Goal: Task Accomplishment & Management: Use online tool/utility

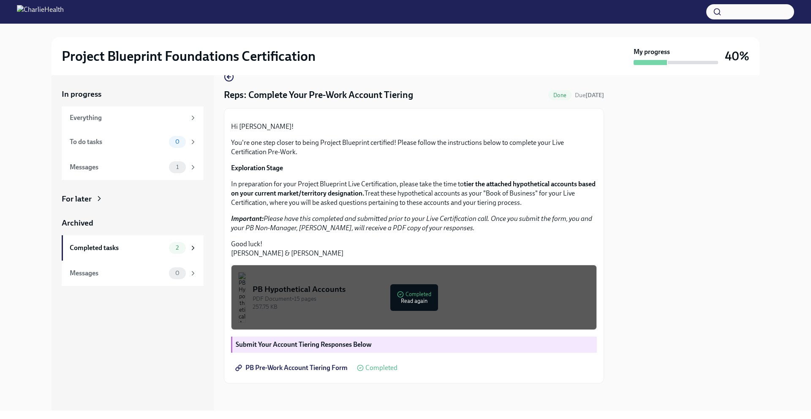
scroll to position [75, 0]
click at [420, 303] on div "PDF Document • 15 pages" at bounding box center [421, 299] width 337 height 8
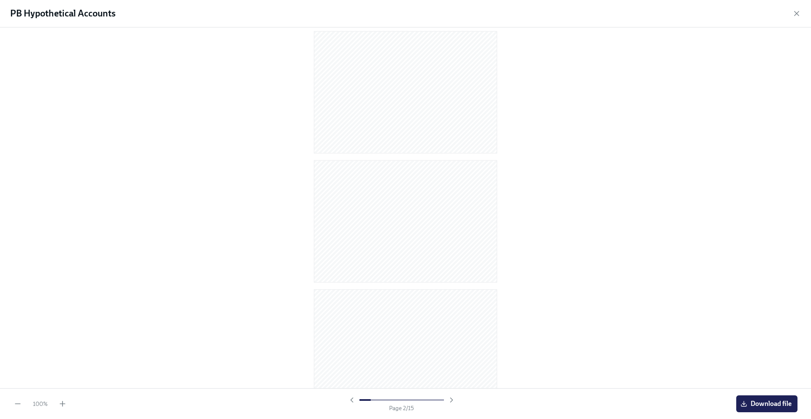
scroll to position [648, 0]
click at [794, 14] on icon "button" at bounding box center [797, 13] width 8 height 8
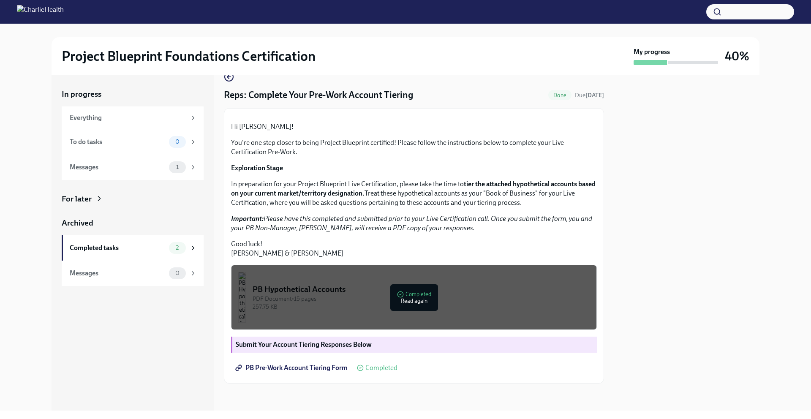
scroll to position [104, 0]
click at [327, 368] on span "PB Pre-Work Account Tiering Form" at bounding box center [292, 368] width 111 height 8
click at [100, 116] on div "Everything" at bounding box center [128, 117] width 116 height 9
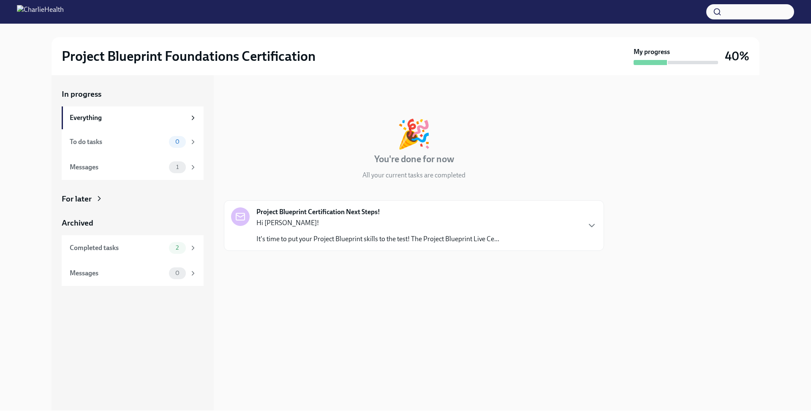
click at [480, 239] on p "It's time to put your Project Blueprint skills to the test! The Project Bluepri…" at bounding box center [378, 239] width 243 height 9
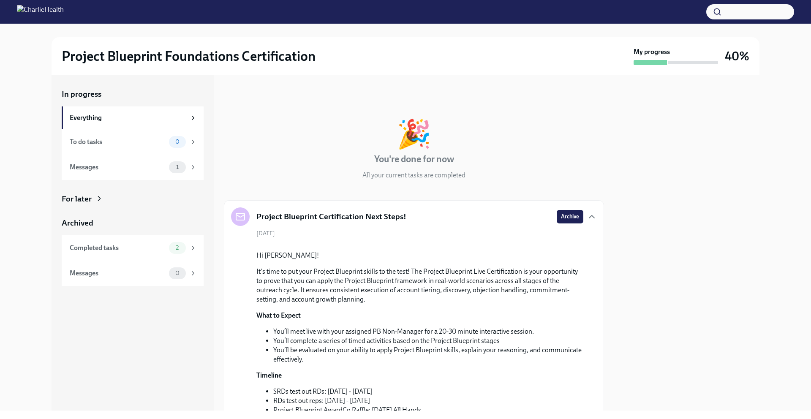
click at [47, 16] on img at bounding box center [40, 12] width 47 height 14
click at [28, 14] on img at bounding box center [40, 12] width 47 height 14
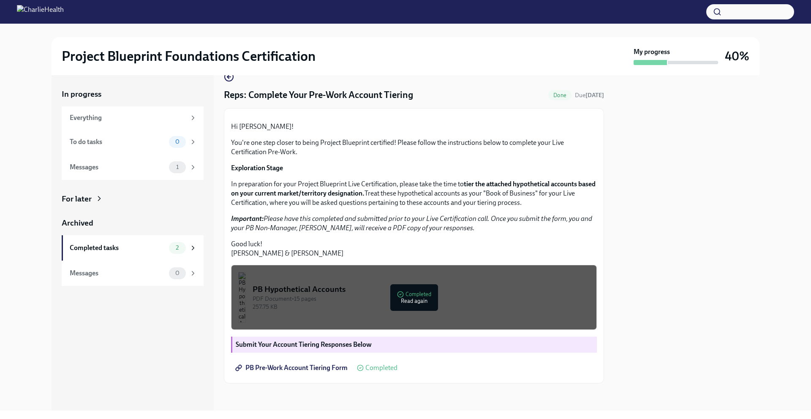
scroll to position [104, 0]
click at [180, 252] on div "2" at bounding box center [177, 248] width 17 height 12
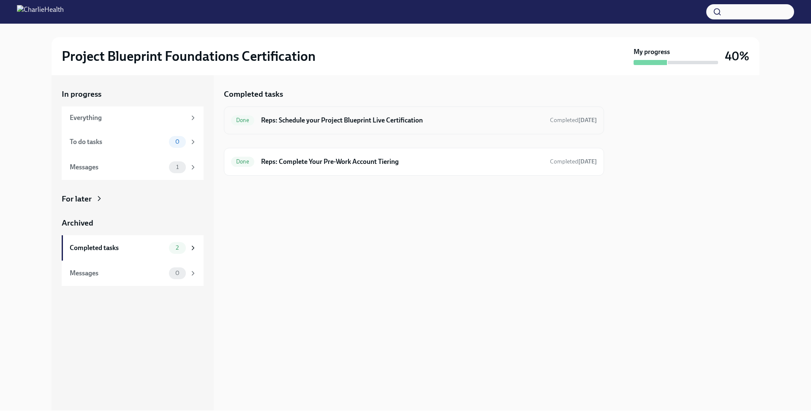
click at [391, 123] on h6 "Reps: Schedule your Project Blueprint Live Certification" at bounding box center [402, 120] width 282 height 9
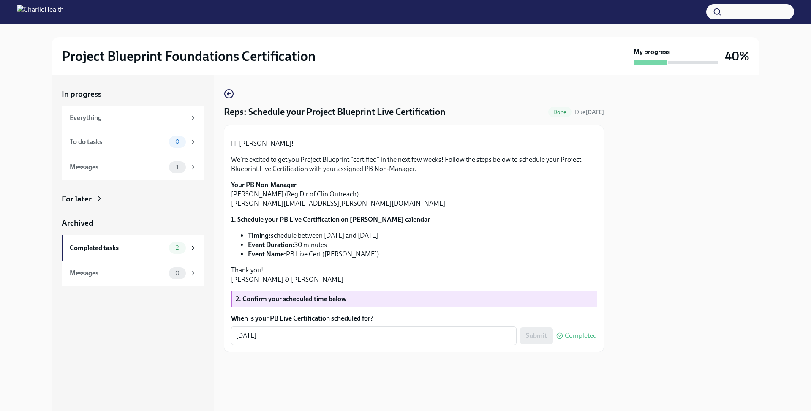
scroll to position [56, 0]
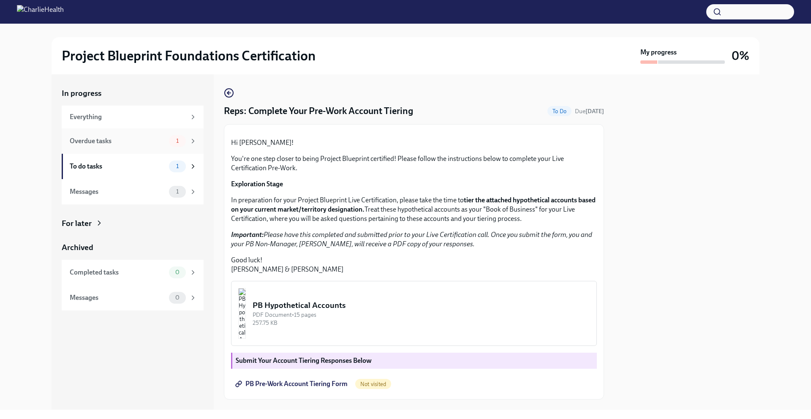
click at [115, 128] on div "Overdue tasks 1" at bounding box center [133, 140] width 142 height 25
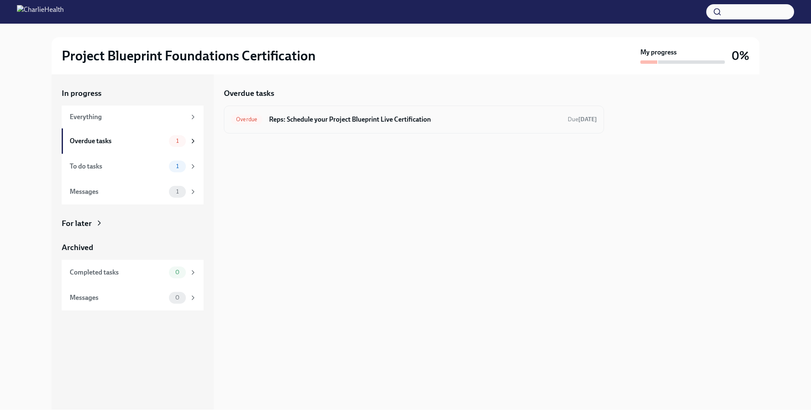
click at [361, 119] on h6 "Reps: Schedule your Project Blueprint Live Certification" at bounding box center [415, 119] width 292 height 9
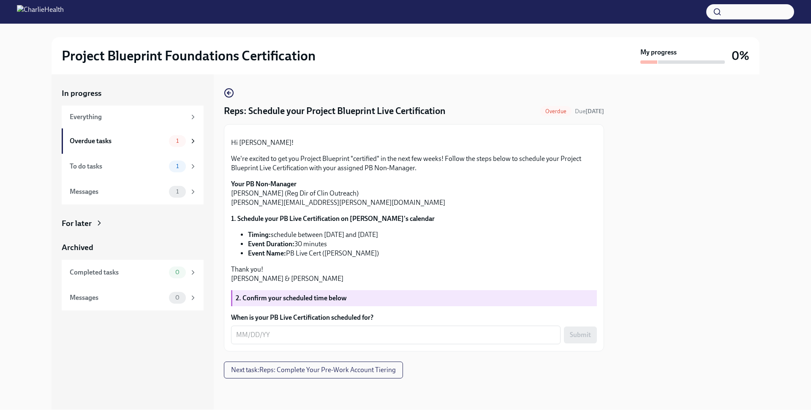
scroll to position [83, 0]
click at [335, 258] on li "Event Name: PB Live Cert (Nick Caseria)" at bounding box center [422, 253] width 349 height 9
click at [323, 223] on strong "1. Schedule your PB Live Certification on Ana's calendar" at bounding box center [333, 219] width 204 height 8
click at [239, 208] on p "Your PB Non-Manager Ana Craig (Reg Dir of Clin Outreach) ana.craig@charliehealt…" at bounding box center [414, 194] width 366 height 28
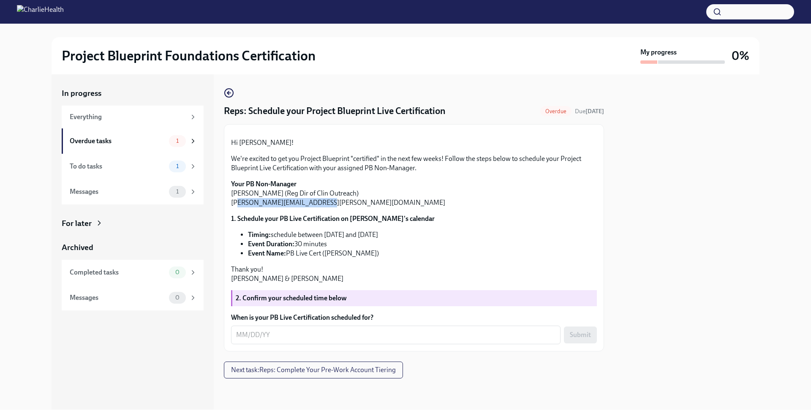
drag, startPoint x: 240, startPoint y: 208, endPoint x: 309, endPoint y: 209, distance: 68.9
click at [308, 208] on p "Your PB Non-Manager Ana Craig (Reg Dir of Clin Outreach) ana.craig@charliehealt…" at bounding box center [414, 194] width 366 height 28
click at [316, 208] on p "Your PB Non-Manager Ana Craig (Reg Dir of Clin Outreach) ana.craig@charliehealt…" at bounding box center [414, 194] width 366 height 28
drag, startPoint x: 318, startPoint y: 209, endPoint x: 238, endPoint y: 207, distance: 80.3
click at [238, 207] on p "Your PB Non-Manager Ana Craig (Reg Dir of Clin Outreach) ana.craig@charliehealt…" at bounding box center [414, 194] width 366 height 28
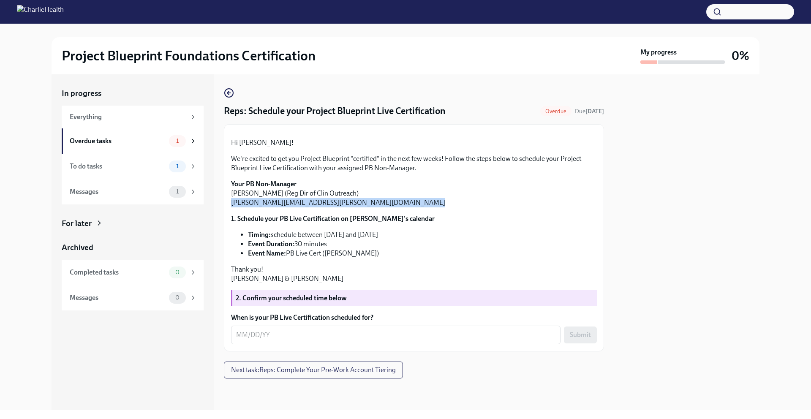
copy div "ana.craig@charliehealth.com"
click at [319, 208] on p "Your PB Non-Manager Ana Craig (Reg Dir of Clin Outreach) ana.craig@charliehealt…" at bounding box center [414, 194] width 366 height 28
click at [432, 161] on p "We're excited to get you Project Blueprint "certified" in the next few weeks! F…" at bounding box center [414, 163] width 366 height 19
